Goal: Find specific page/section: Find specific page/section

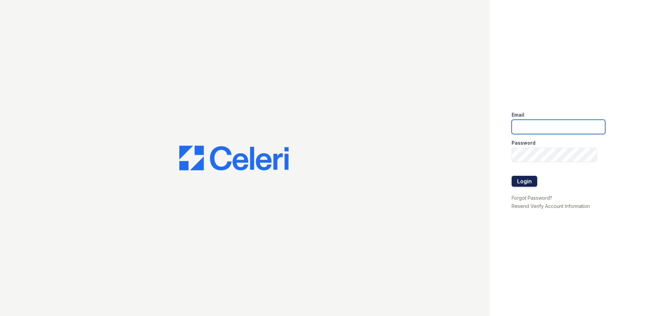
type input "[EMAIL_ADDRESS][DOMAIN_NAME]"
click at [519, 182] on button "Login" at bounding box center [525, 181] width 26 height 11
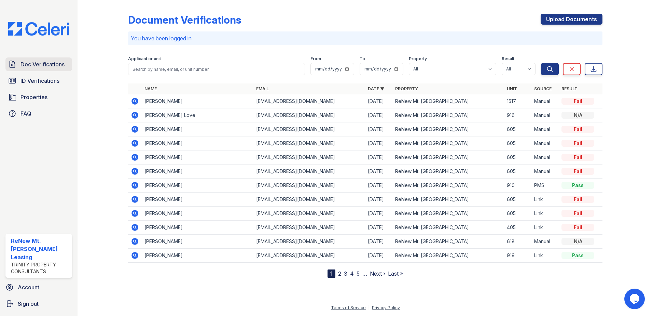
click at [45, 63] on span "Doc Verifications" at bounding box center [43, 64] width 44 height 8
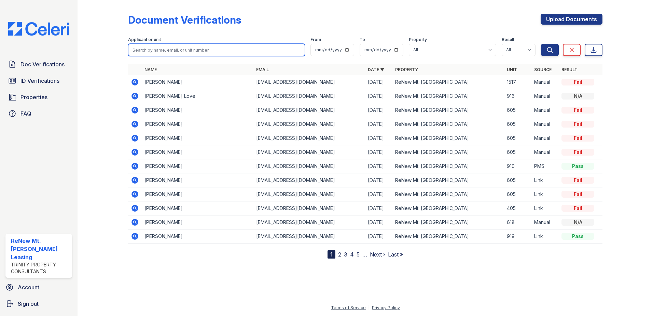
click at [161, 53] on input "search" at bounding box center [216, 50] width 177 height 12
type input "[PERSON_NAME]"
click at [541, 44] on button "Search" at bounding box center [550, 50] width 18 height 12
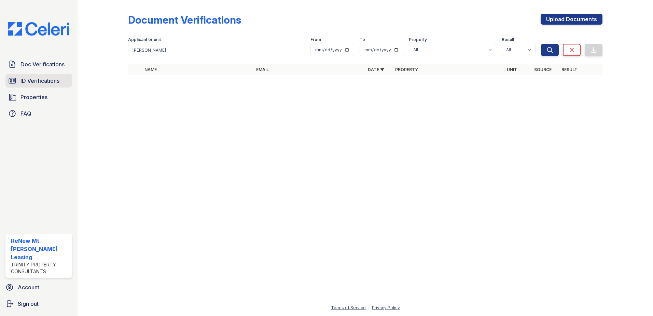
click at [44, 81] on span "ID Verifications" at bounding box center [40, 81] width 39 height 8
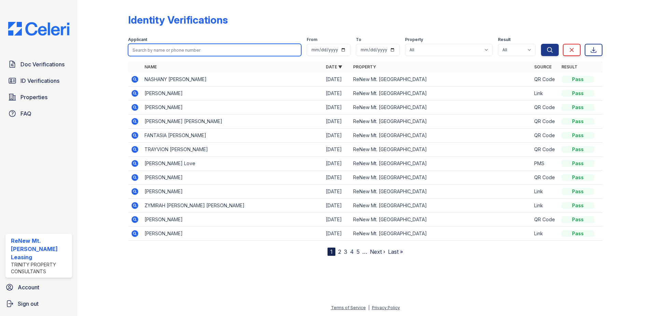
click at [173, 47] on input "search" at bounding box center [214, 50] width 173 height 12
type input "edward"
click at [541, 44] on button "Search" at bounding box center [550, 50] width 18 height 12
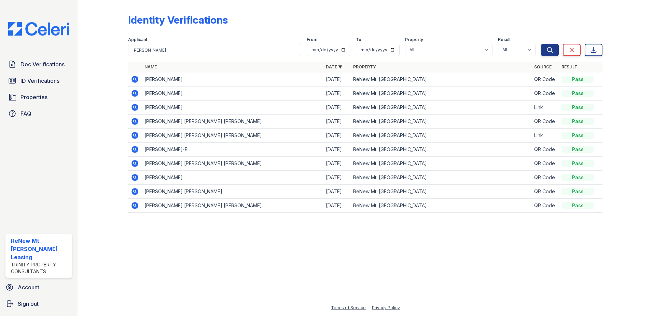
click at [138, 79] on icon at bounding box center [135, 79] width 7 height 7
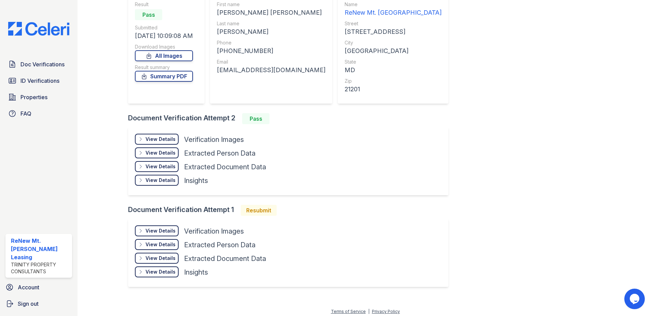
scroll to position [72, 0]
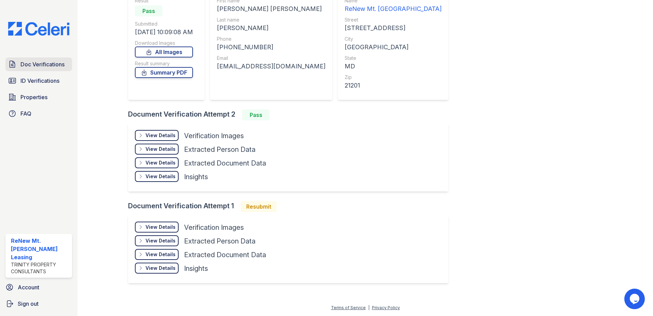
click at [45, 63] on span "Doc Verifications" at bounding box center [43, 64] width 44 height 8
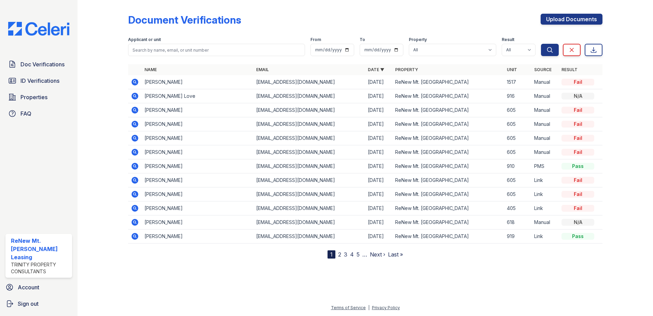
click at [288, 12] on div "Document Verifications Upload Documents Filter Applicant or unit From To Proper…" at bounding box center [365, 131] width 475 height 256
click at [258, 15] on div "Document Verifications Upload Documents" at bounding box center [365, 23] width 475 height 18
